Goal: Information Seeking & Learning: Learn about a topic

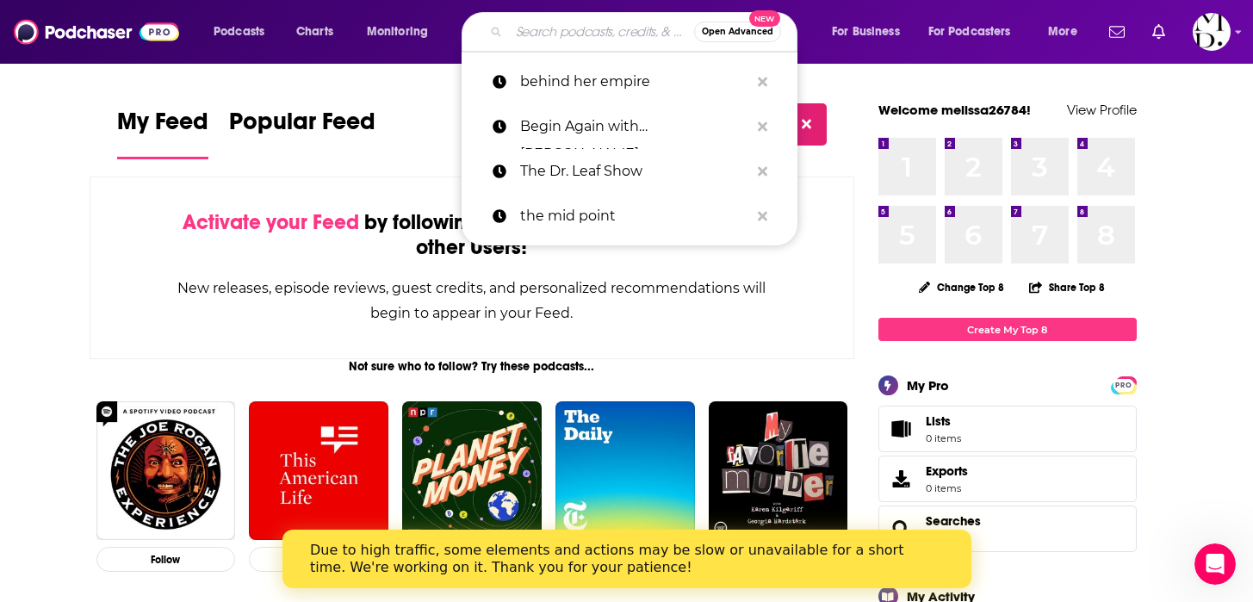
click at [563, 29] on input "Search podcasts, credits, & more..." at bounding box center [601, 32] width 185 height 28
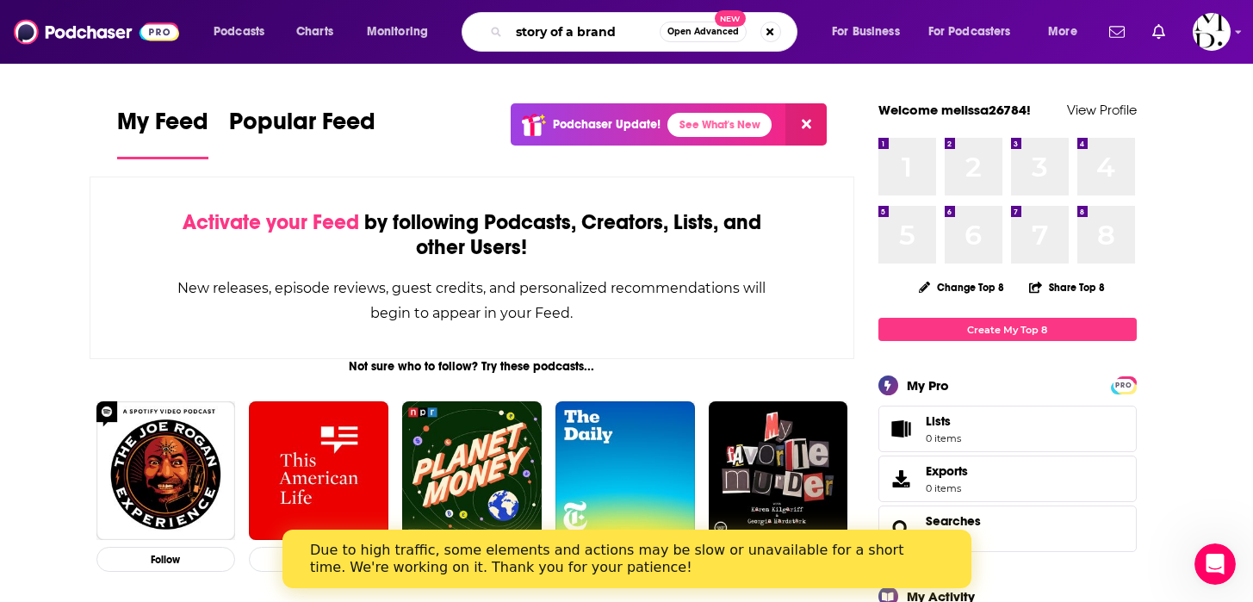
type input "story of a brand"
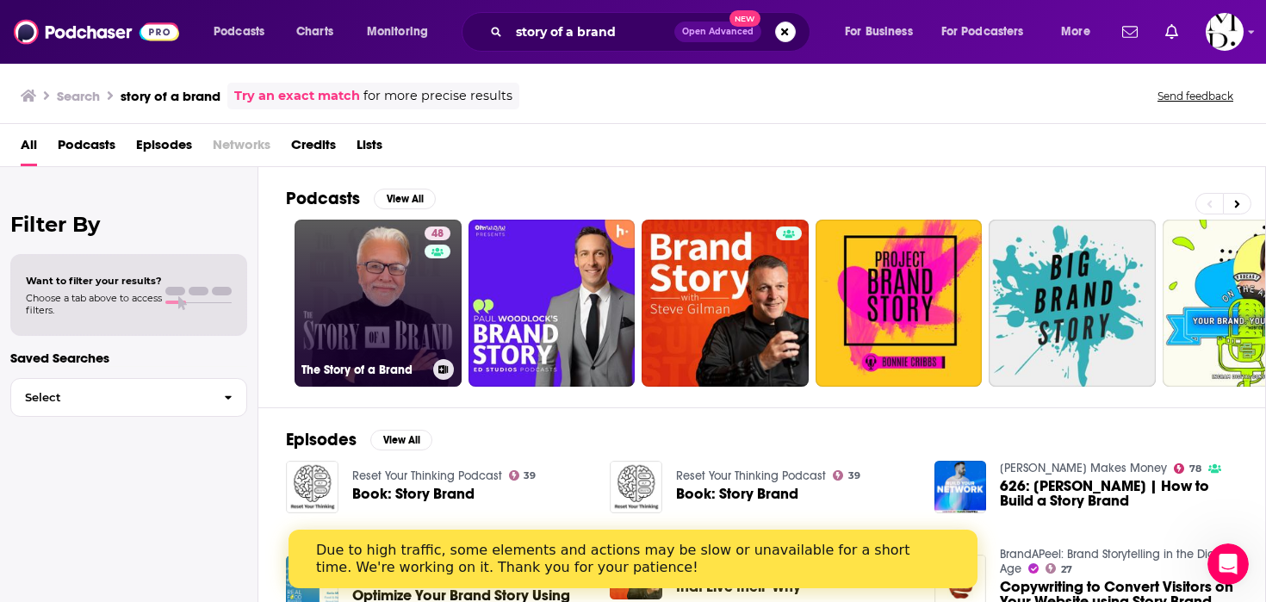
click at [335, 294] on link "48 The Story of a Brand" at bounding box center [378, 303] width 167 height 167
